Goal: Task Accomplishment & Management: Complete application form

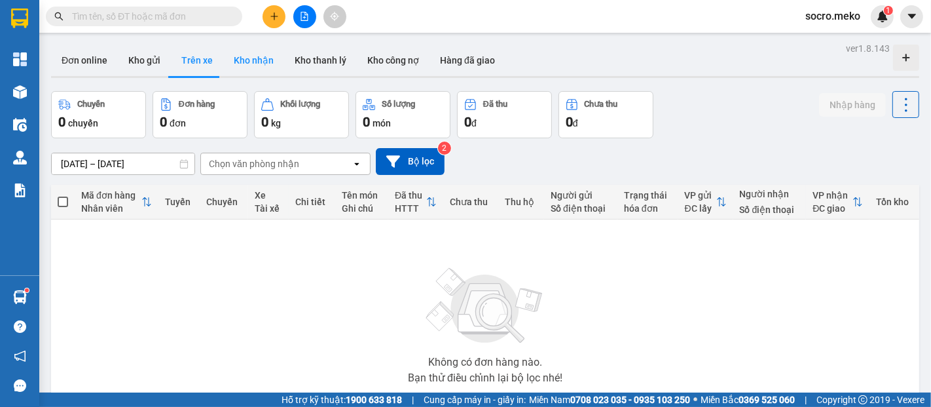
click at [241, 62] on button "Kho nhận" at bounding box center [253, 60] width 61 height 31
type input "[DATE] – [DATE]"
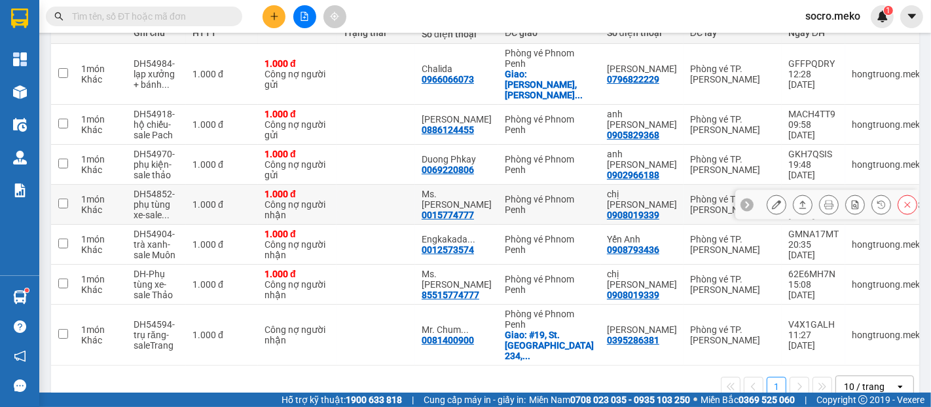
scroll to position [182, 0]
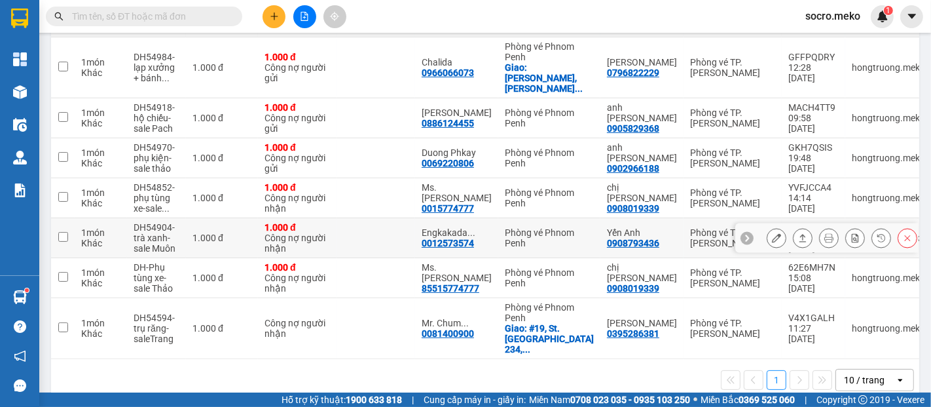
click at [772, 233] on icon at bounding box center [776, 237] width 9 height 9
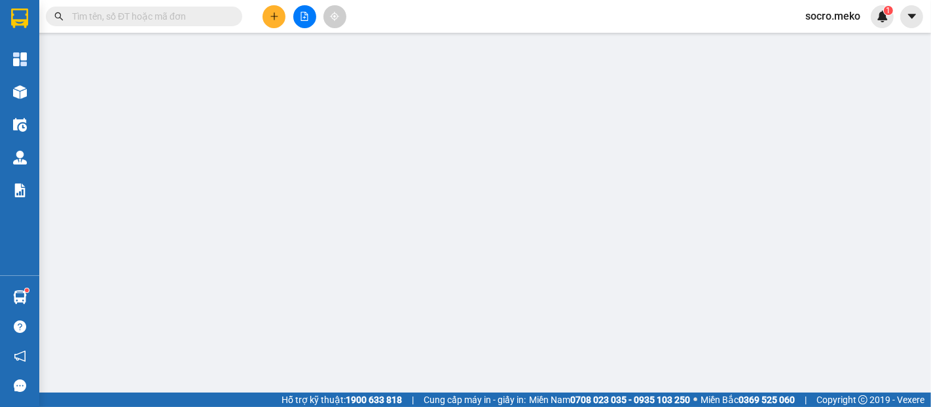
type input "0908793436"
type input "Yến Anh"
type input "0012573574"
type input "Engkakada Danh"
type input "Thu tiền: 10$"
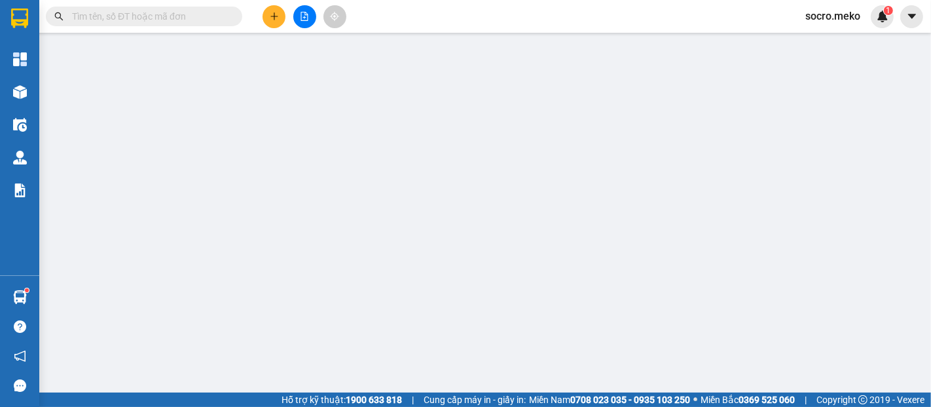
type input "1.000"
type input "0"
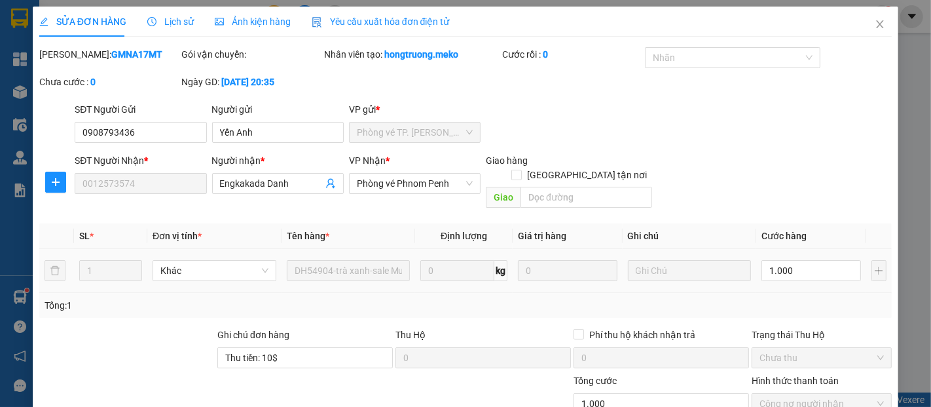
click at [265, 21] on span "Ảnh kiện hàng" at bounding box center [253, 21] width 76 height 10
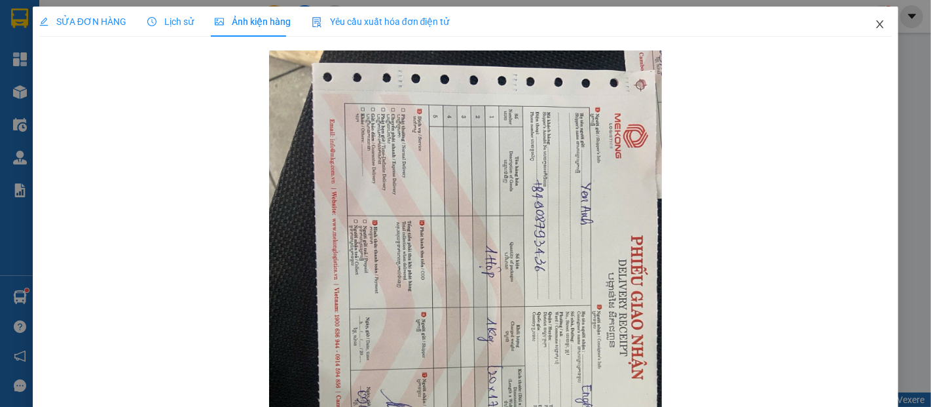
click at [875, 29] on icon "close" at bounding box center [880, 24] width 10 height 10
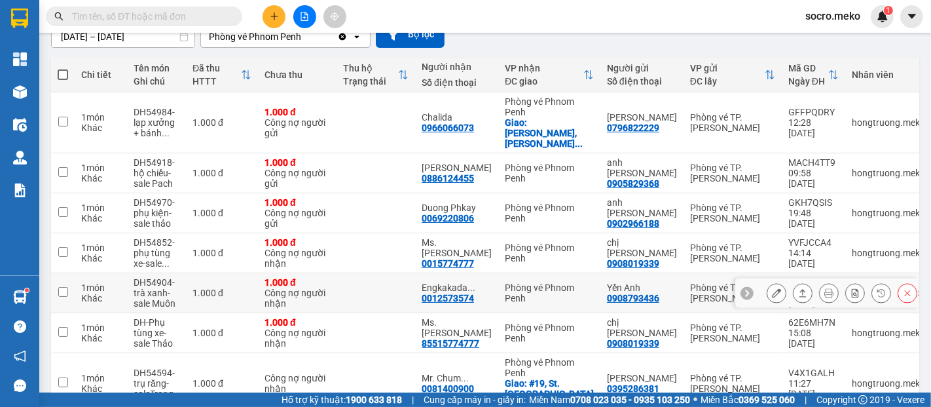
scroll to position [145, 0]
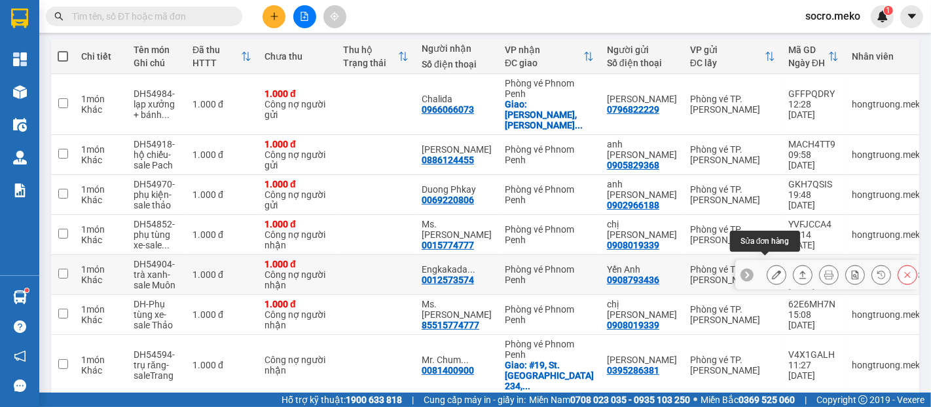
click at [772, 270] on icon at bounding box center [776, 274] width 9 height 9
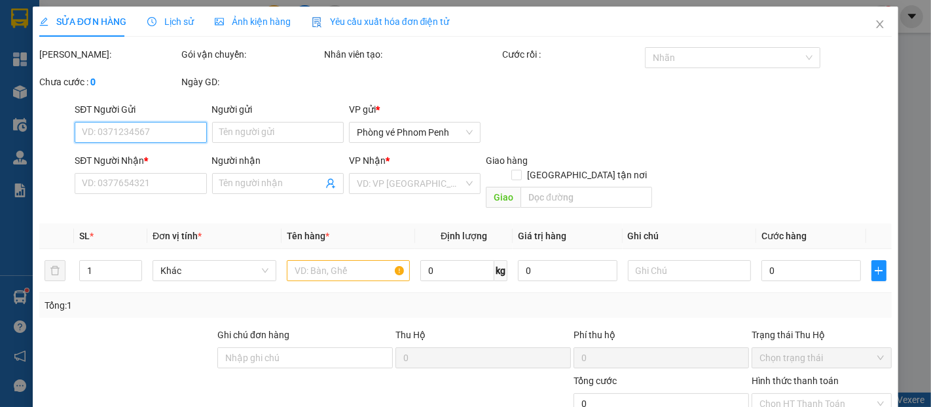
type input "0908793436"
type input "Yến Anh"
type input "0012573574"
type input "Engkakada Danh"
type input "Thu tiền: 10$"
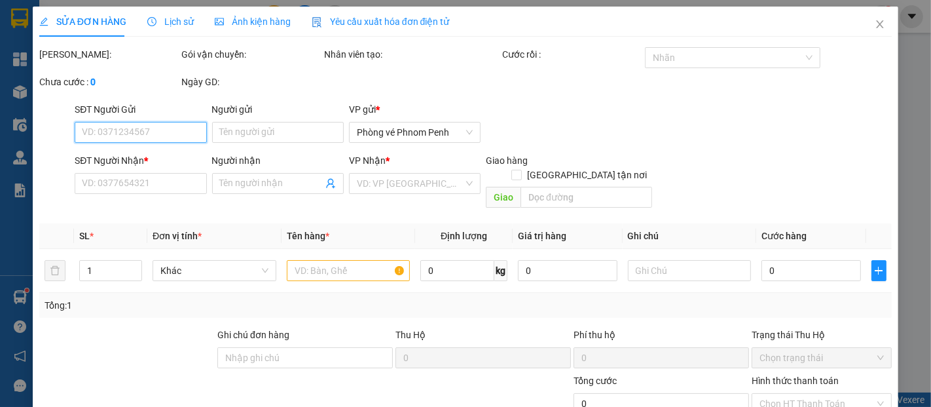
type input "1.000"
type input "0"
